Goal: Information Seeking & Learning: Learn about a topic

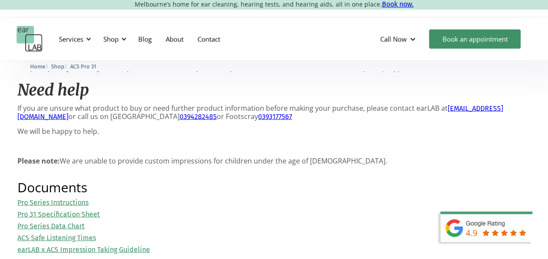
scroll to position [829, 0]
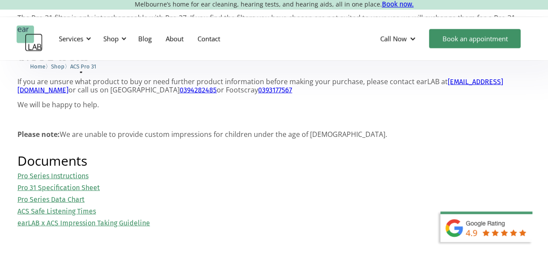
drag, startPoint x: 65, startPoint y: 203, endPoint x: 60, endPoint y: 204, distance: 5.3
click at [65, 203] on link "Pro Series Data Chart" at bounding box center [50, 199] width 67 height 8
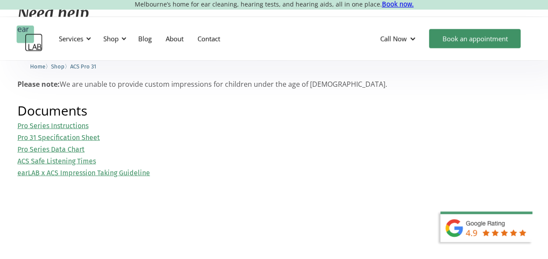
scroll to position [916, 0]
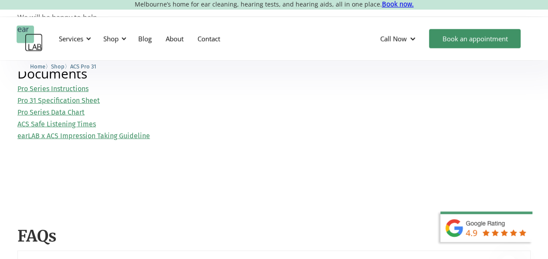
click at [86, 105] on link "Pro 31 Specification Sheet" at bounding box center [58, 100] width 82 height 8
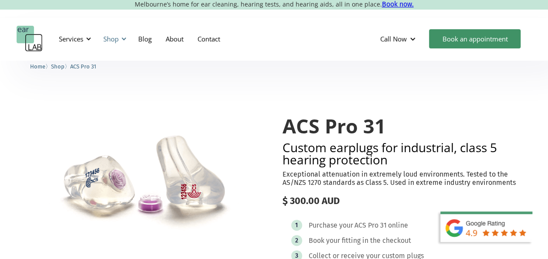
click at [122, 41] on div at bounding box center [124, 39] width 6 height 6
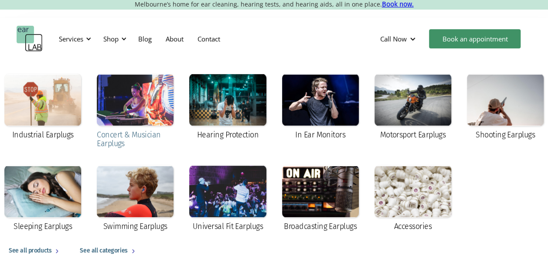
click at [158, 112] on div at bounding box center [135, 100] width 77 height 52
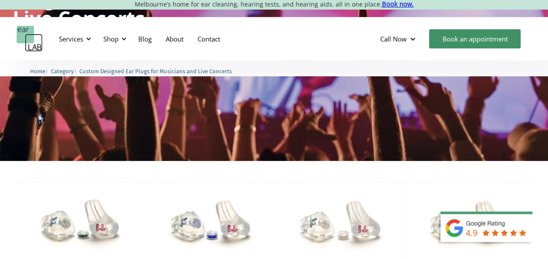
scroll to position [218, 0]
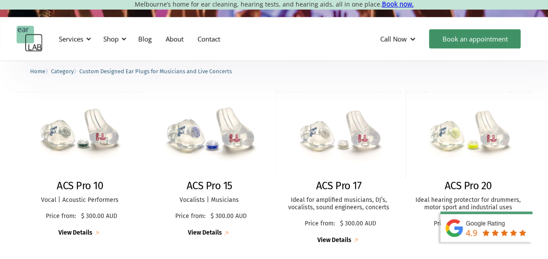
click at [223, 145] on img at bounding box center [208, 134] width 137 height 95
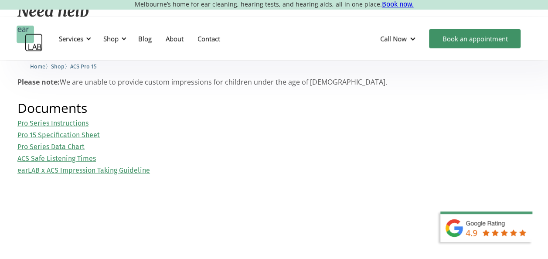
scroll to position [1047, 0]
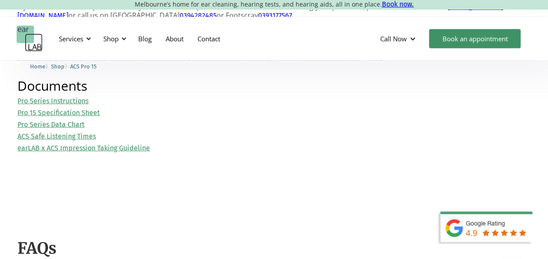
click at [74, 109] on link "Pro 15 Specification Sheet" at bounding box center [58, 113] width 82 height 8
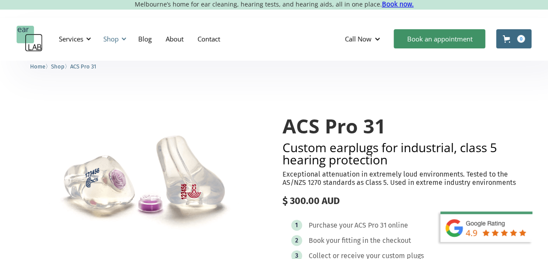
click at [123, 40] on div at bounding box center [124, 39] width 6 height 6
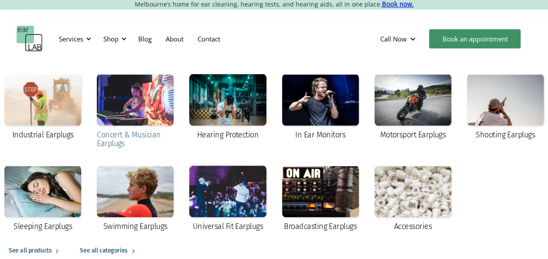
click at [138, 106] on div at bounding box center [135, 100] width 77 height 52
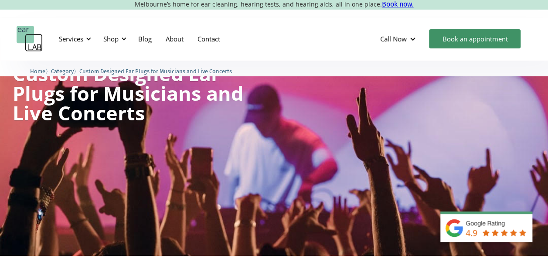
scroll to position [175, 0]
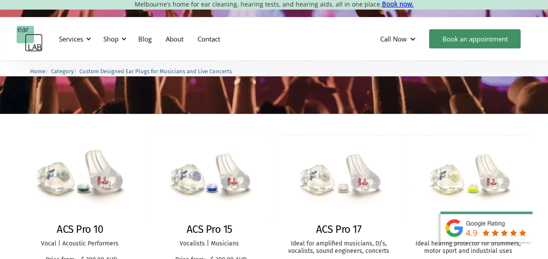
click at [77, 198] on img at bounding box center [79, 178] width 137 height 95
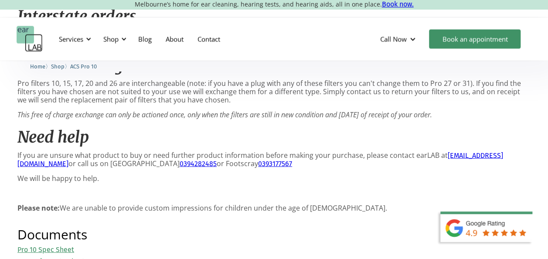
scroll to position [916, 0]
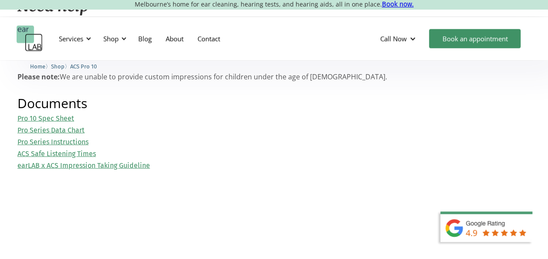
click at [47, 121] on link "Pro 10 Spec Sheet" at bounding box center [45, 118] width 57 height 8
